Goal: Transaction & Acquisition: Purchase product/service

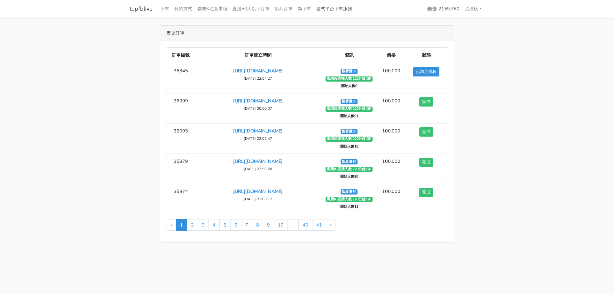
click at [330, 10] on link "各式平台下單服務" at bounding box center [334, 9] width 41 height 12
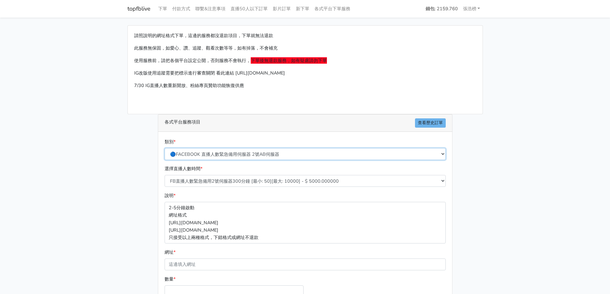
click at [221, 152] on select "🔵FACEBOOK 直播人數緊急備用伺服器 2號AB伺服器 🔵FACEBOOK 網軍專用貼文留言 安全保密 🔵9/30 FACEBOOK 直播人數緩慢進場緩慢…" at bounding box center [304, 154] width 281 height 12
select select "🌕IG直播人數"
click at [164, 148] on select "🔵FACEBOOK 直播人數緊急備用伺服器 2號AB伺服器 🔵FACEBOOK 網軍專用貼文留言 安全保密 🔵9/30 FACEBOOK 直播人數緩慢進場緩慢…" at bounding box center [304, 154] width 281 height 12
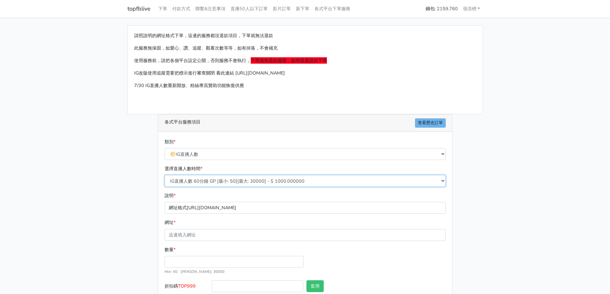
drag, startPoint x: 205, startPoint y: 181, endPoint x: 204, endPoint y: 186, distance: 4.8
click at [205, 181] on select "IG直播人數 60分鐘 GP [最小: 50][最大: 30000] - $ 1000.000000 IG直播人數 120分鐘 GP [最小: 50][最大:…" at bounding box center [304, 181] width 281 height 12
select select "407"
click at [164, 175] on select "IG直播人數 60分鐘 GP [最小: 50][最大: 30000] - $ 1000.000000 IG直播人數 120分鐘 GP [最小: 50][最大:…" at bounding box center [304, 181] width 281 height 12
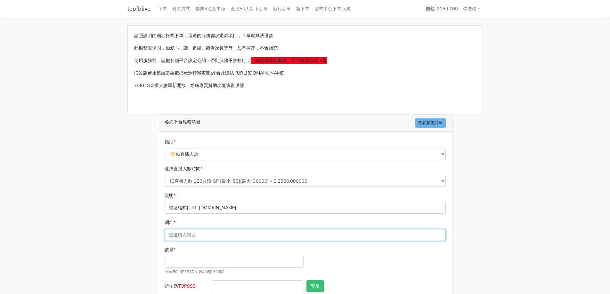
click at [184, 239] on input "網址 *" at bounding box center [304, 235] width 281 height 12
type input "[URL][DOMAIN_NAME]"
click at [198, 261] on input "數量 *" at bounding box center [233, 262] width 139 height 12
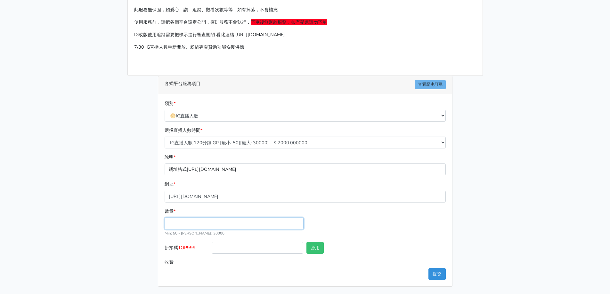
scroll to position [39, 0]
type input "60"
type input "120.000"
click at [432, 270] on button "提交" at bounding box center [436, 274] width 17 height 12
